Goal: Find contact information: Find contact information

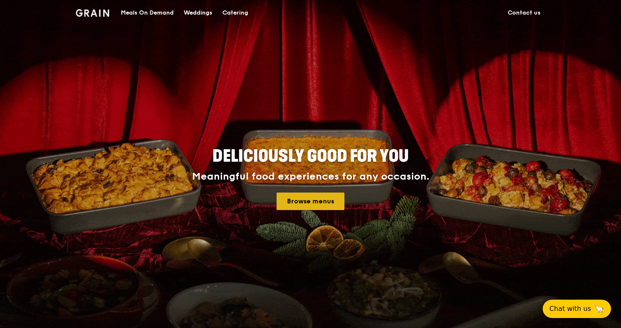
click at [316, 202] on link "Browse menus" at bounding box center [310, 200] width 68 height 17
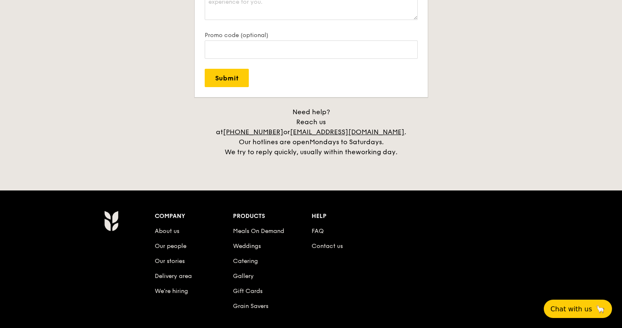
scroll to position [1854, 0]
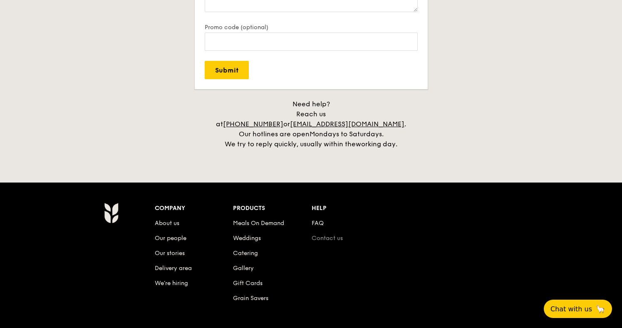
click at [329, 234] on link "Contact us" at bounding box center [327, 237] width 31 height 7
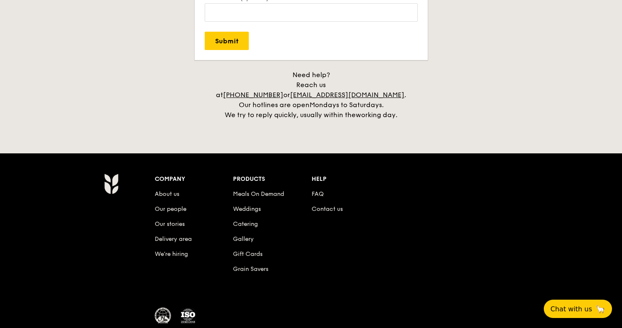
scroll to position [1883, 0]
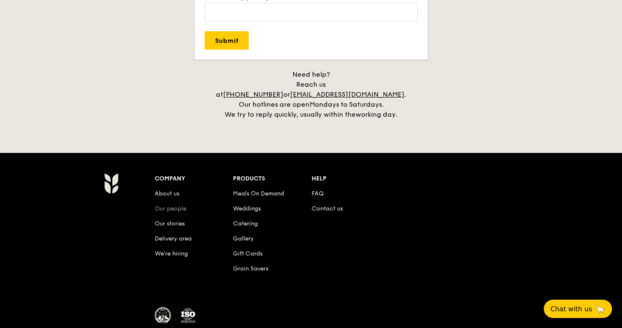
click at [180, 205] on link "Our people" at bounding box center [171, 208] width 32 height 7
